Goal: Information Seeking & Learning: Learn about a topic

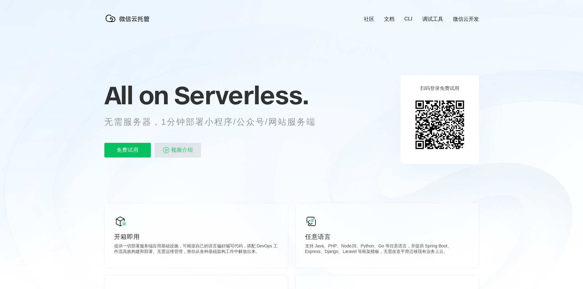
click at [171, 152] on span "视频介绍" at bounding box center [182, 150] width 22 height 15
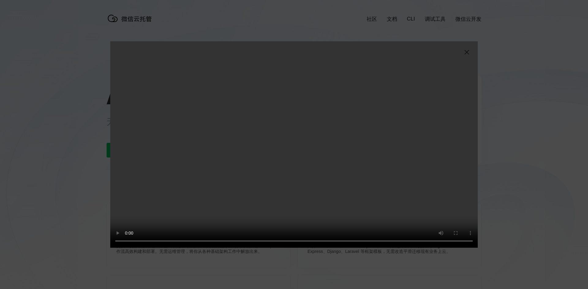
click at [496, 96] on div "抱歉，您的浏览器暂不支持播放此视频" at bounding box center [294, 144] width 588 height 289
click at [466, 51] on img at bounding box center [466, 52] width 7 height 7
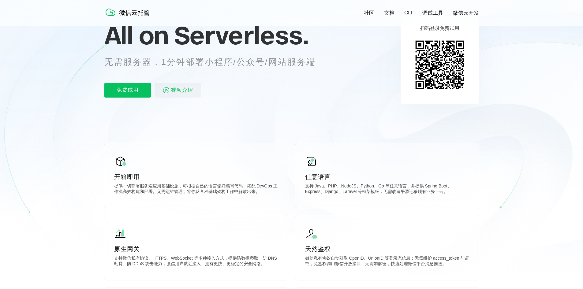
scroll to position [61, 0]
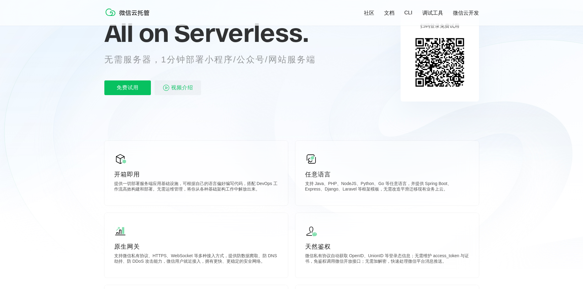
click at [368, 13] on link "社区" at bounding box center [369, 12] width 10 height 7
click at [391, 13] on link "文档" at bounding box center [389, 12] width 10 height 7
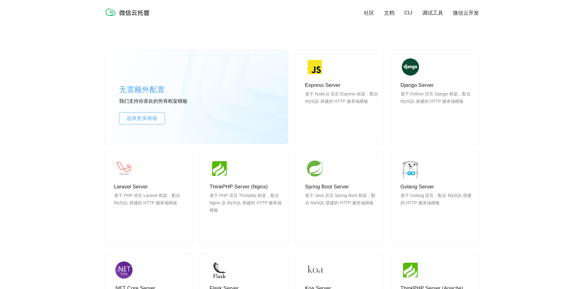
scroll to position [367, 0]
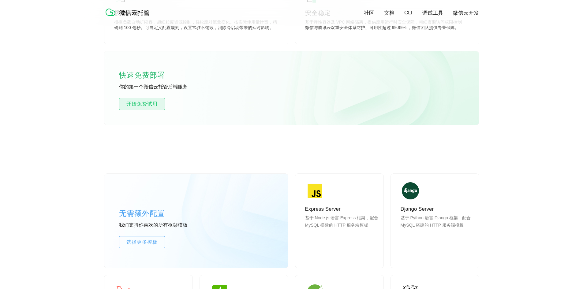
click at [154, 104] on span "开始免费试用" at bounding box center [141, 103] width 45 height 7
